Goal: Transaction & Acquisition: Purchase product/service

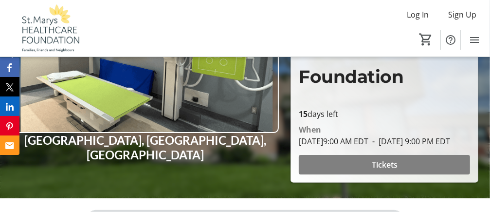
scroll to position [117, 0]
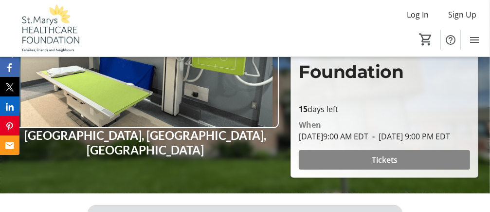
click at [389, 165] on span "Tickets" at bounding box center [385, 160] width 26 height 12
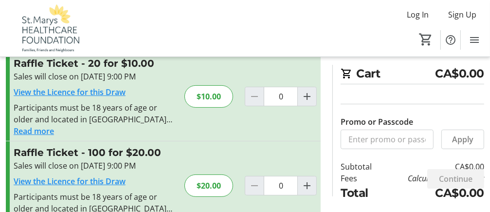
scroll to position [122, 0]
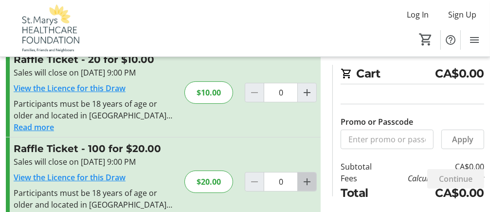
click at [307, 179] on mat-icon "Increment by one" at bounding box center [307, 182] width 12 height 12
type input "1"
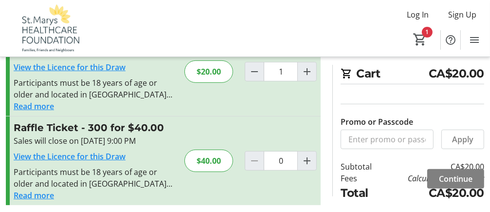
scroll to position [235, 0]
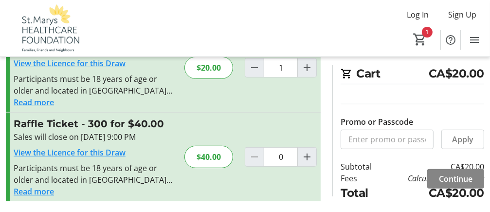
click at [456, 178] on span "Continue" at bounding box center [456, 179] width 34 height 12
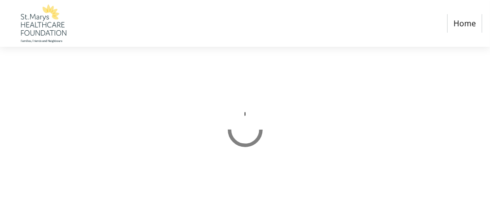
select select "CA"
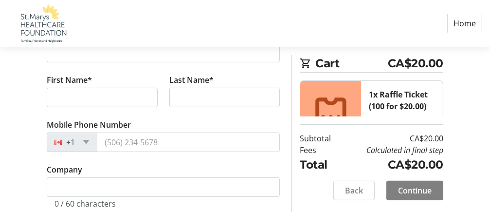
scroll to position [210, 0]
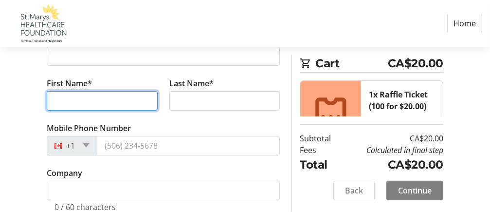
click at [141, 106] on input "First Name*" at bounding box center [102, 100] width 111 height 19
type input "[PERSON_NAME]"
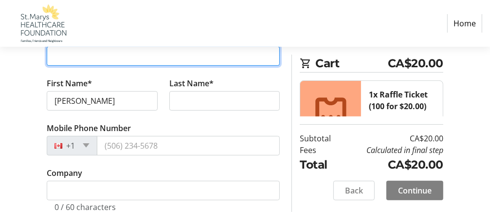
type input "[EMAIL_ADDRESS][DOMAIN_NAME]"
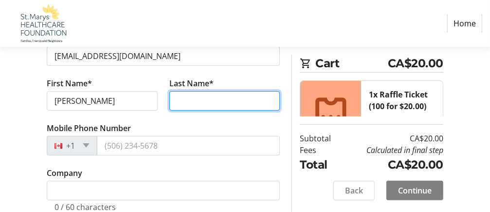
type input "[PERSON_NAME]"
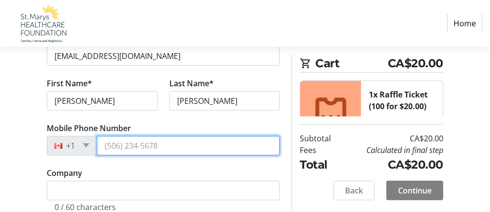
type input "12896807198"
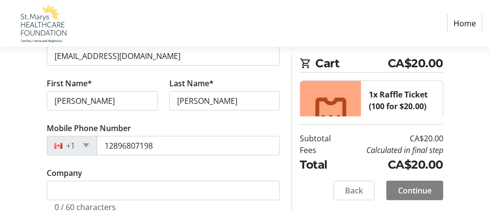
type input "[STREET_ADDRESS]"
type input "ancaster"
select select "ON"
type input "L9K 1K6"
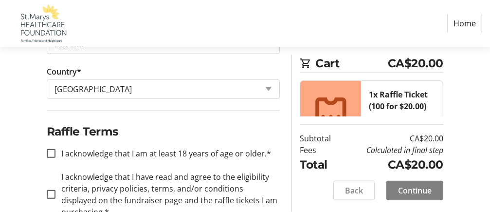
scroll to position [649, 0]
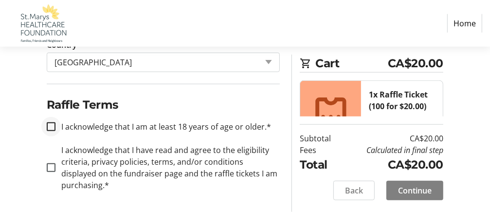
click at [48, 129] on div at bounding box center [50, 126] width 23 height 23
checkbox input "true"
click at [53, 164] on input "I acknowledge that I have read and agree to the eligibility criteria, privacy p…" at bounding box center [51, 167] width 9 height 9
checkbox input "true"
click at [414, 188] on span "Continue" at bounding box center [415, 190] width 34 height 12
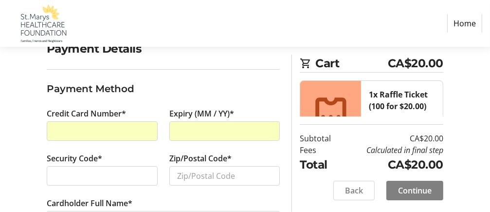
scroll to position [88, 0]
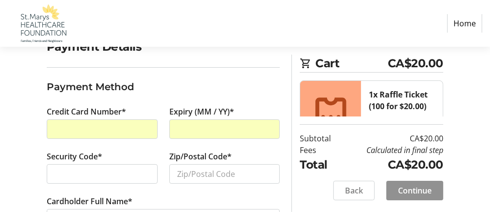
click at [409, 185] on span "Continue" at bounding box center [415, 190] width 34 height 12
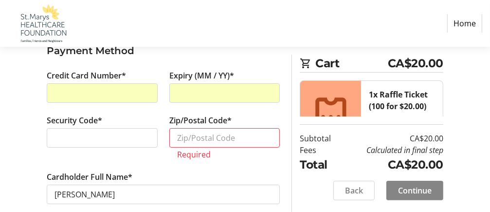
scroll to position [127, 0]
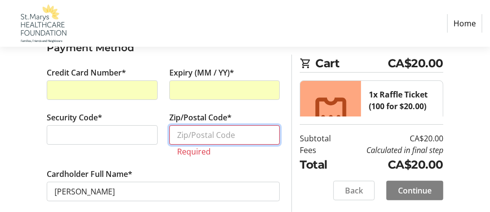
click at [218, 135] on input "Zip/Postal Code*" at bounding box center [224, 134] width 111 height 19
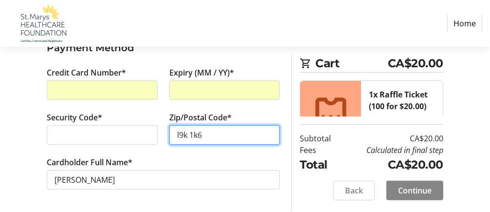
type input "l9k 1k6"
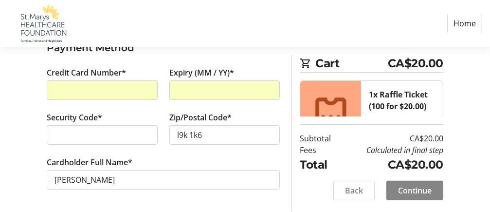
click at [413, 190] on span "Continue" at bounding box center [415, 190] width 34 height 12
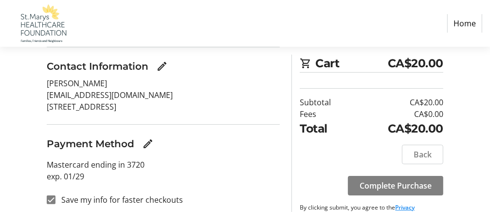
scroll to position [113, 0]
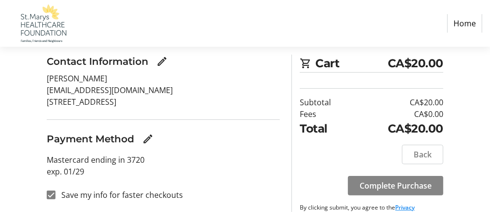
click at [392, 185] on span "Complete Purchase" at bounding box center [395, 185] width 72 height 12
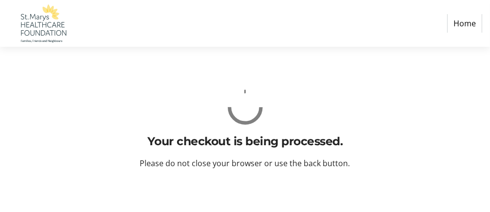
scroll to position [0, 0]
